Goal: Task Accomplishment & Management: Use online tool/utility

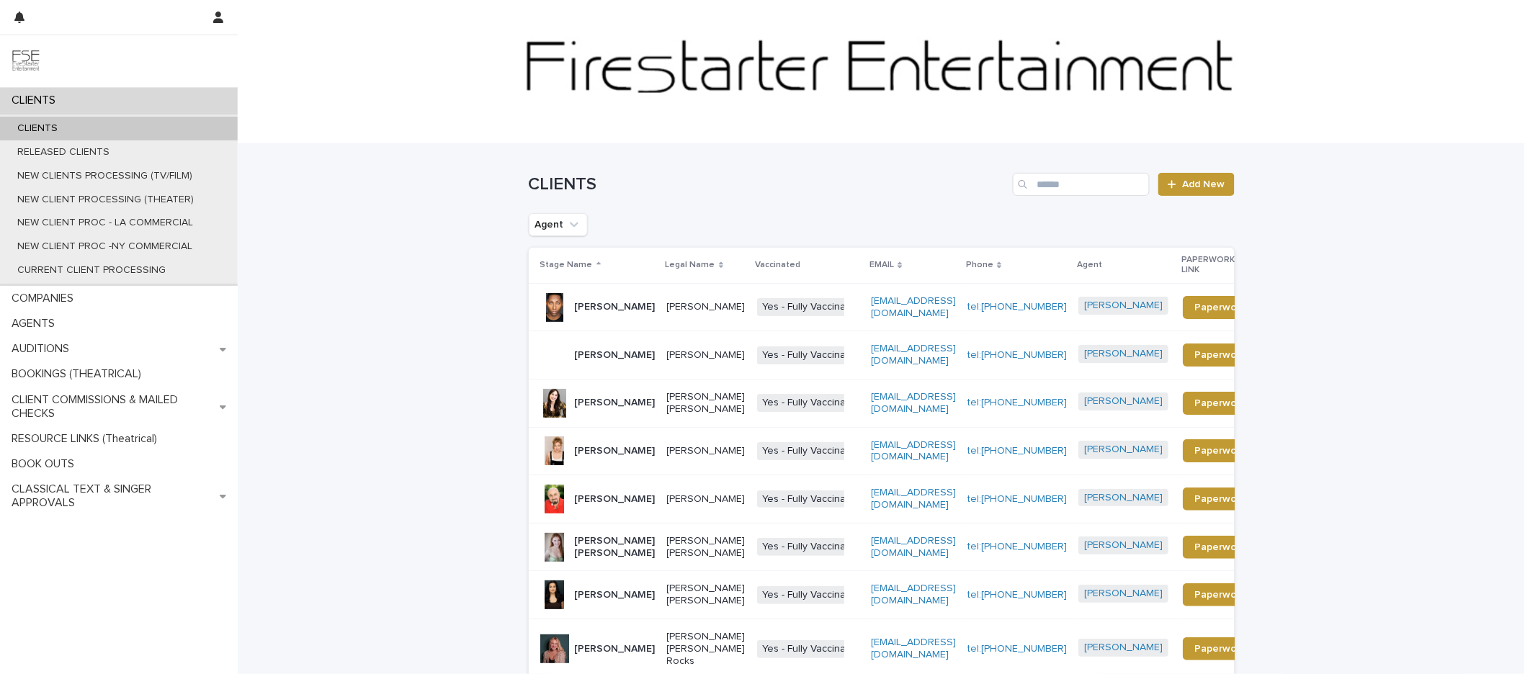
scroll to position [18, 0]
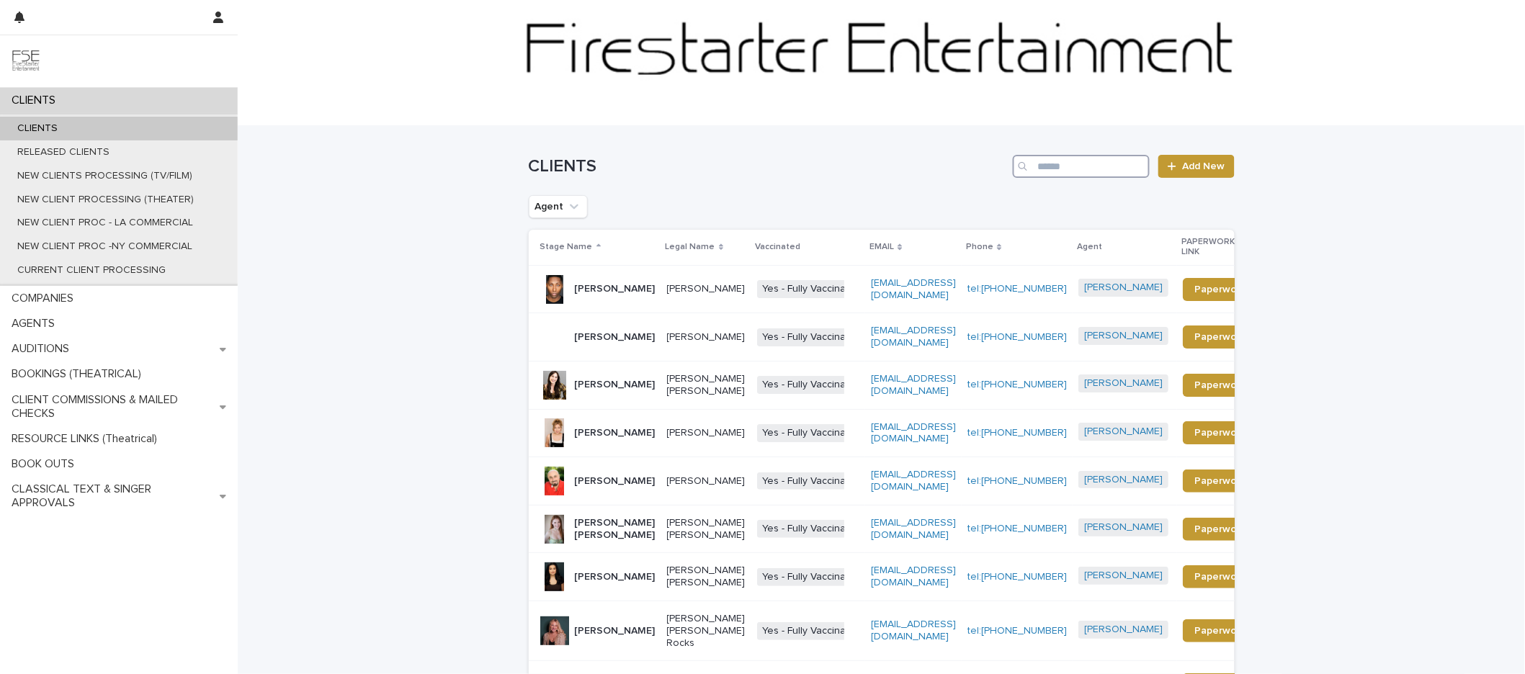
click at [1067, 171] on input "Search" at bounding box center [1081, 166] width 137 height 23
type input "*******"
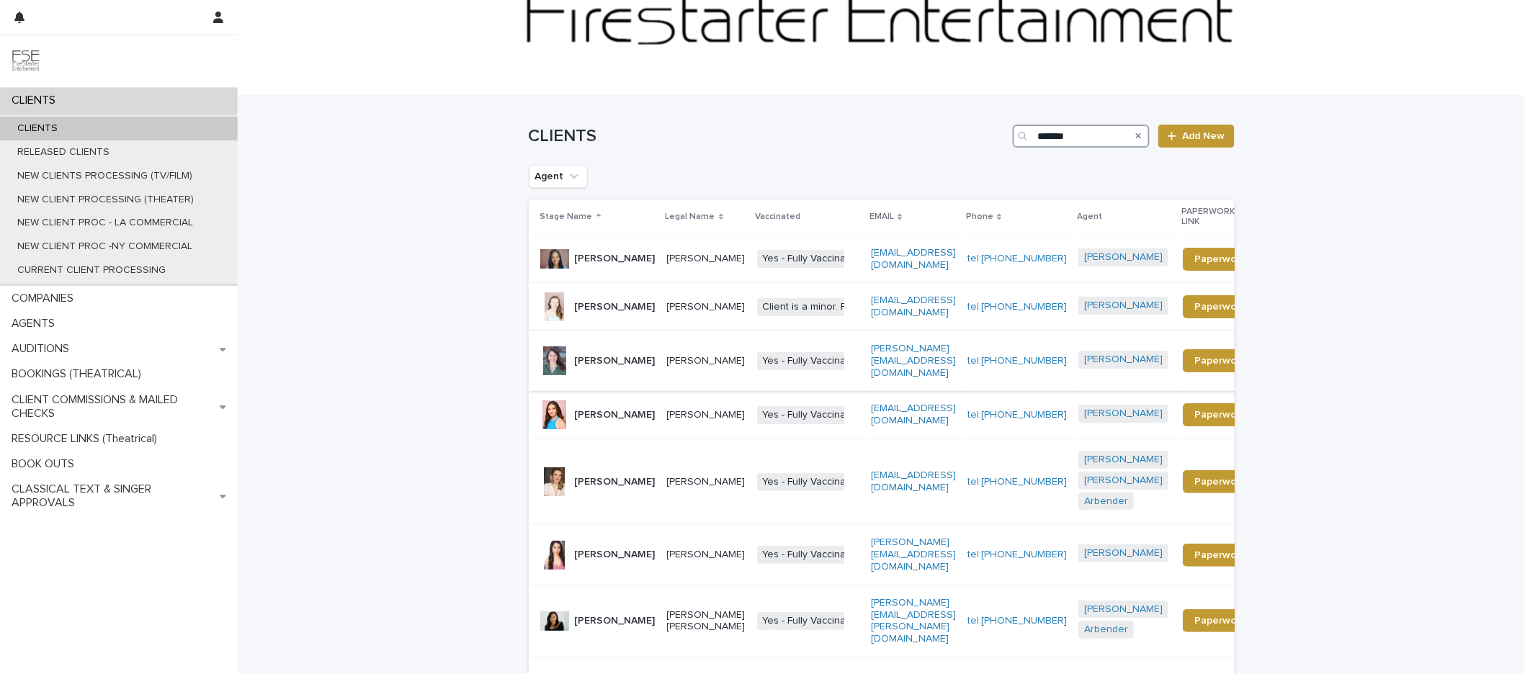
scroll to position [94, 0]
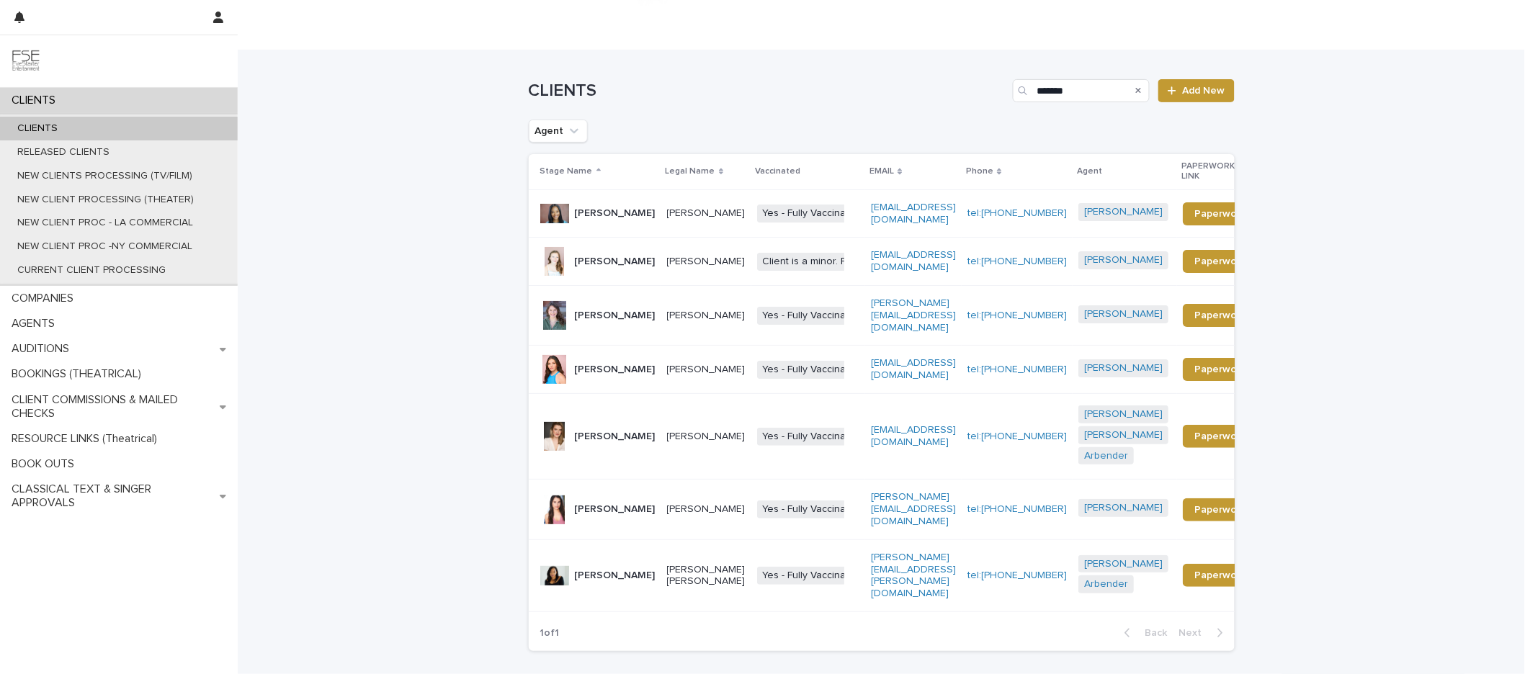
click at [625, 443] on p "[PERSON_NAME]" at bounding box center [615, 437] width 81 height 12
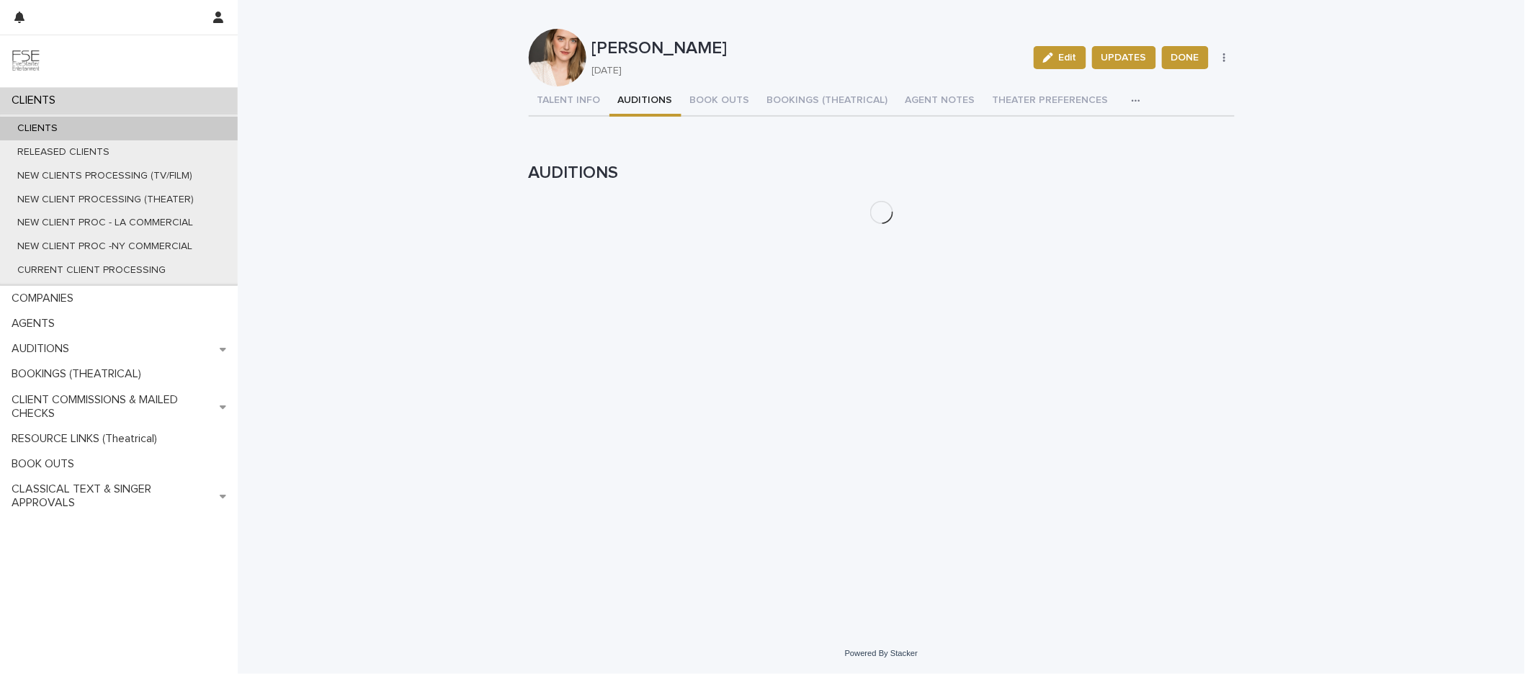
click at [629, 103] on button "AUDITIONS" at bounding box center [645, 101] width 72 height 30
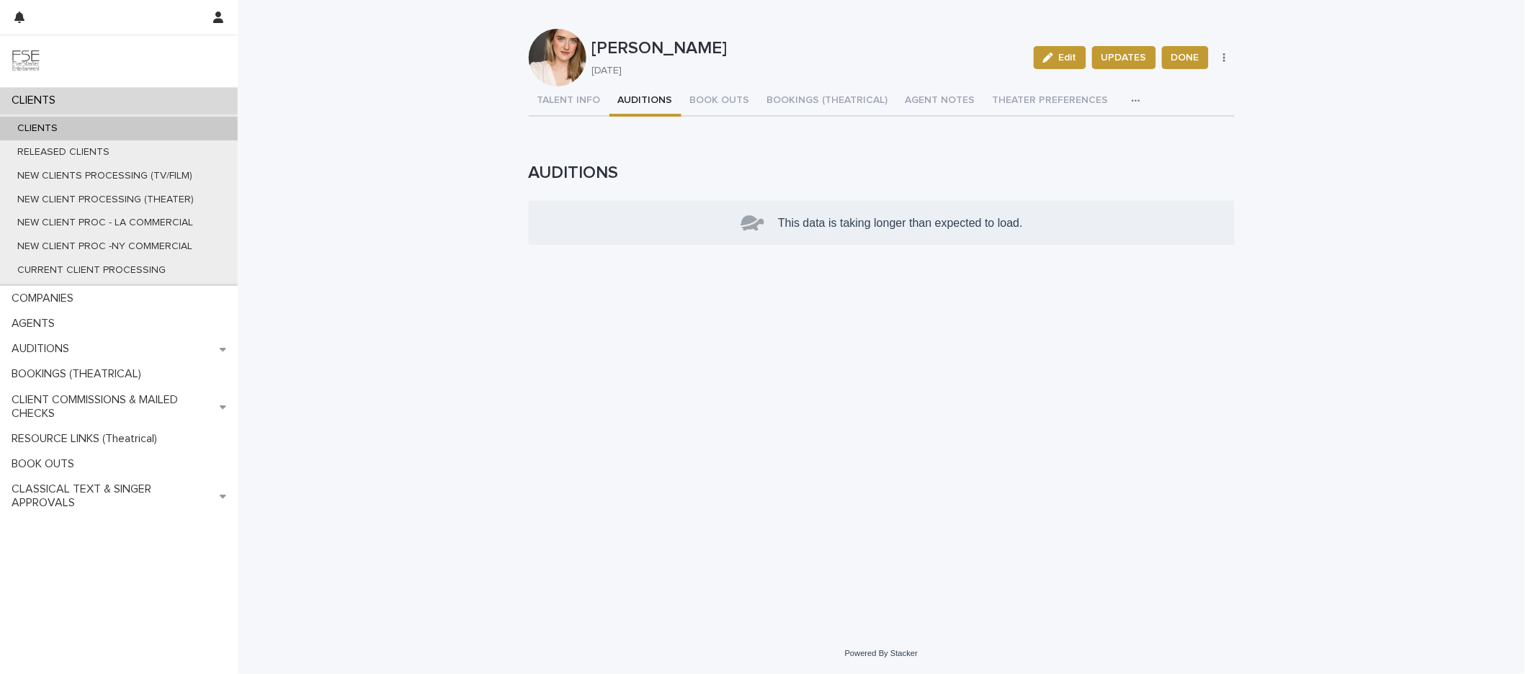
click at [653, 109] on button "AUDITIONS" at bounding box center [645, 101] width 72 height 30
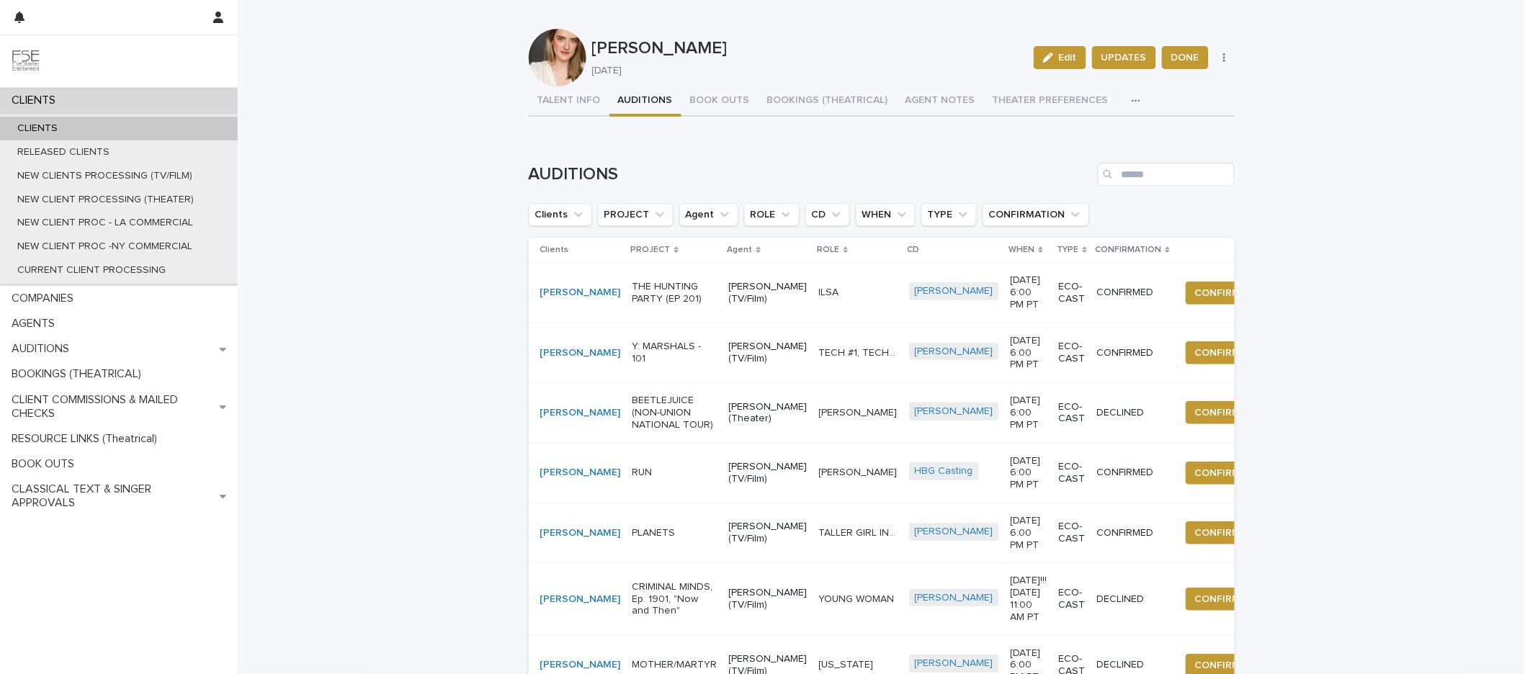
click at [641, 91] on button "AUDITIONS" at bounding box center [645, 101] width 72 height 30
click at [1195, 295] on span "CONFIRMATION" at bounding box center [1233, 293] width 76 height 14
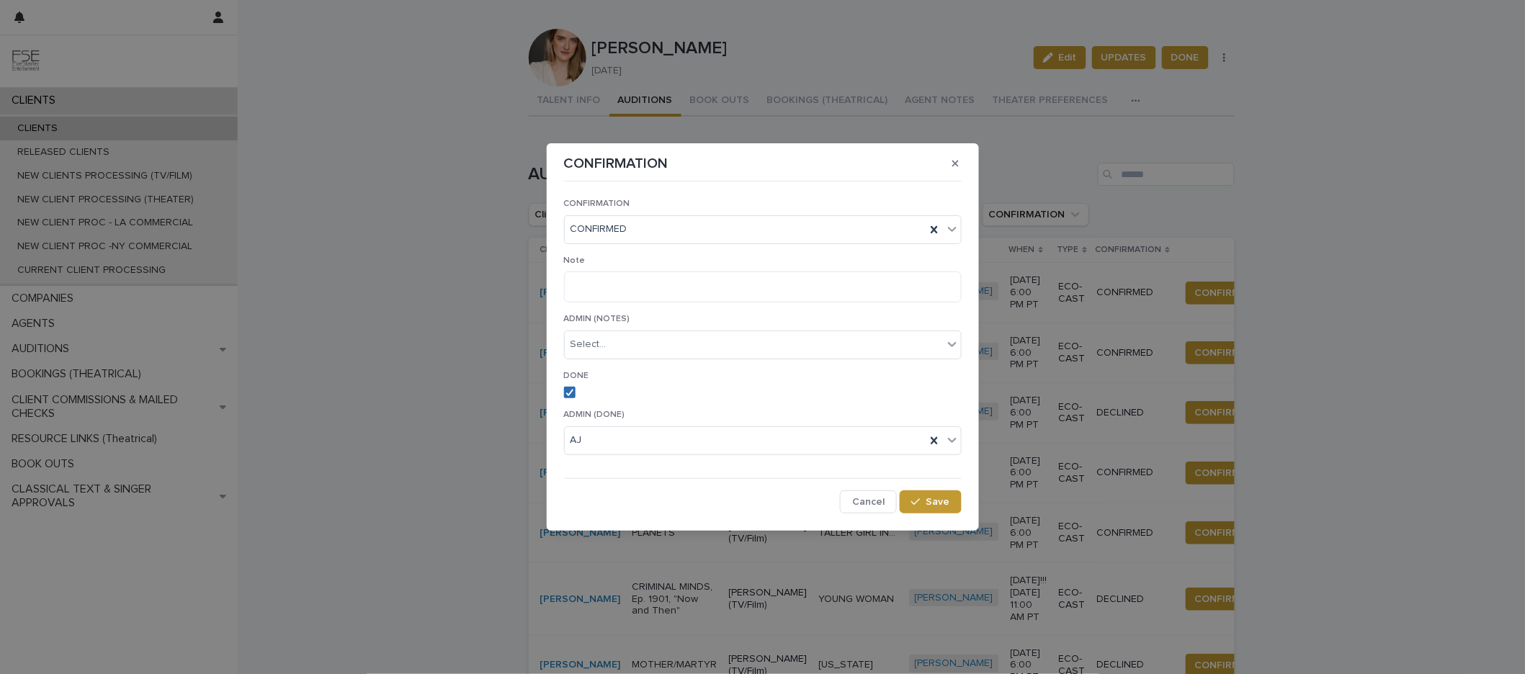
click at [566, 389] on icon at bounding box center [569, 392] width 9 height 7
click at [934, 442] on icon at bounding box center [934, 440] width 6 height 7
click at [939, 501] on span "Save" at bounding box center [938, 502] width 24 height 10
drag, startPoint x: 1374, startPoint y: 403, endPoint x: 1362, endPoint y: 405, distance: 11.6
click at [1373, 403] on div "CONFIRMATION CONFIRMATION CONFIRMED Note ADMIN (NOTES) Select... DONE ADMIN (DO…" at bounding box center [762, 337] width 1525 height 674
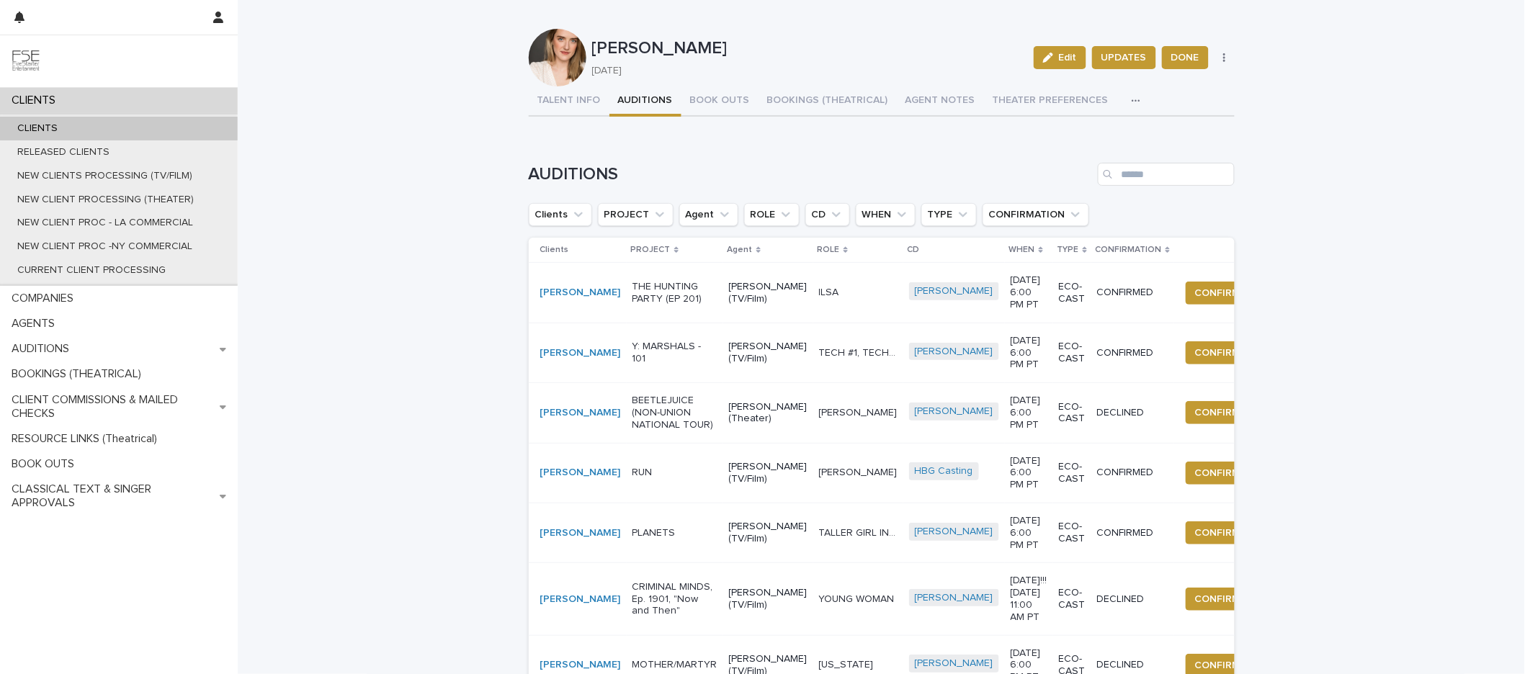
click at [62, 133] on p "CLIENTS" at bounding box center [37, 128] width 63 height 12
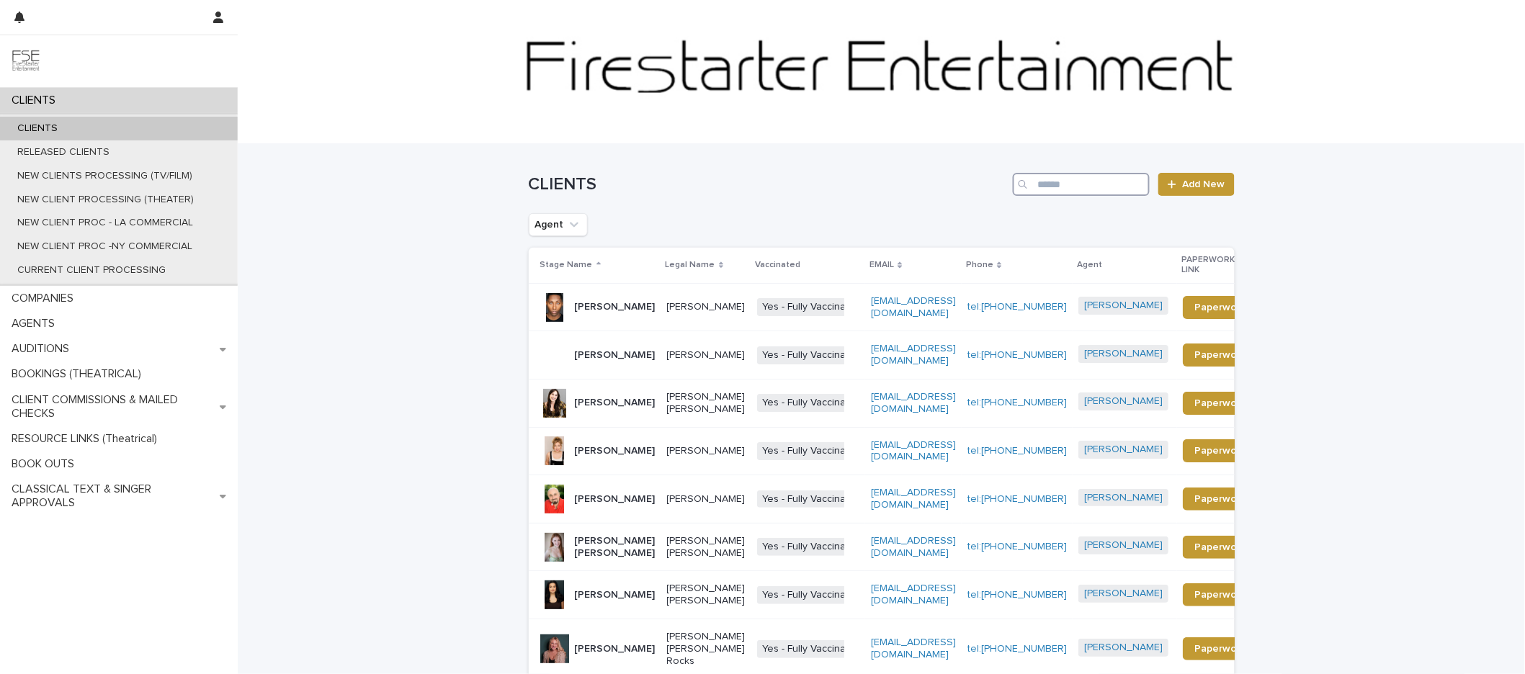
click at [1080, 192] on input "Search" at bounding box center [1081, 184] width 137 height 23
